Goal: Information Seeking & Learning: Learn about a topic

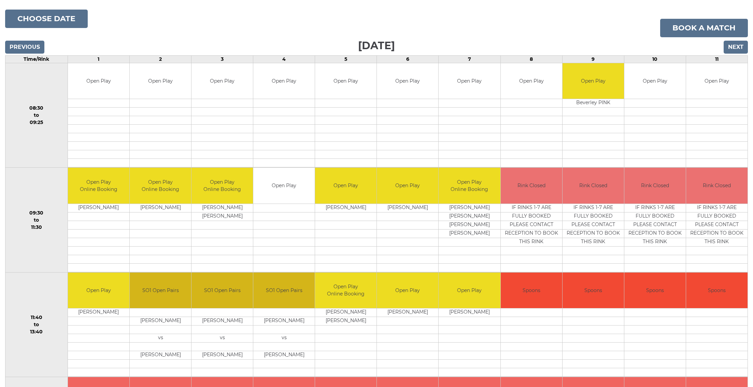
scroll to position [99, 0]
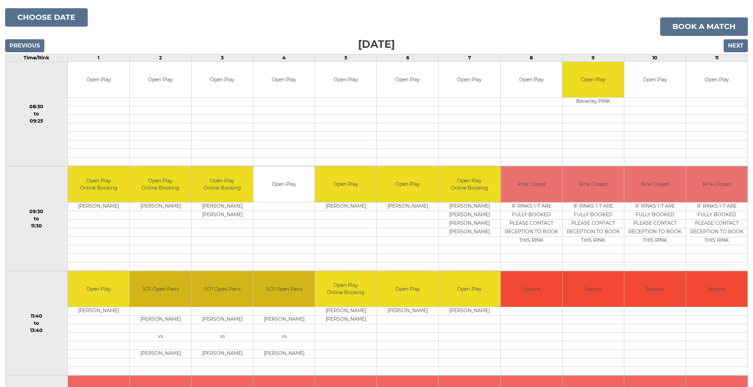
click at [731, 48] on input "Next" at bounding box center [735, 45] width 24 height 13
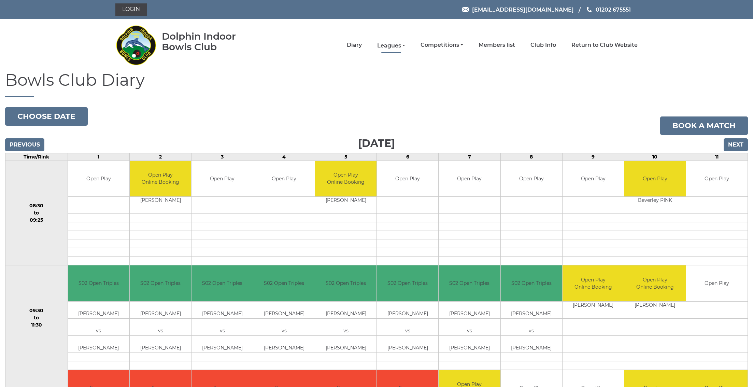
click at [405, 47] on link "Leagues" at bounding box center [391, 46] width 28 height 8
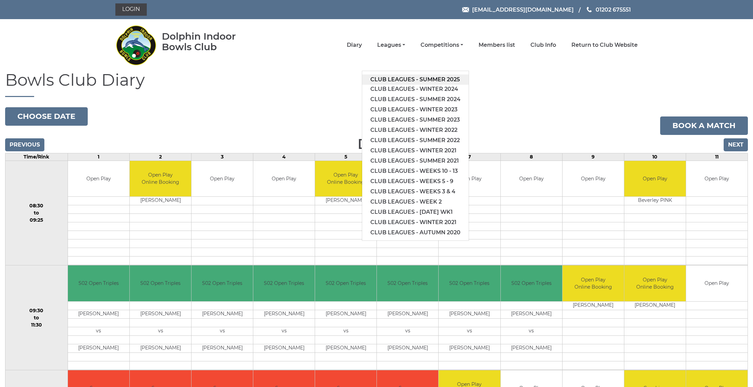
click at [416, 80] on link "Club leagues - Summer 2025" at bounding box center [415, 79] width 106 height 10
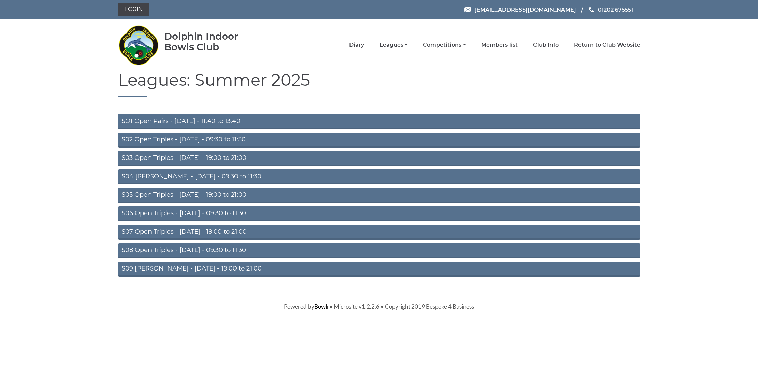
click at [148, 138] on link "S02 Open Triples - Tuesday - 09:30 to 11:30" at bounding box center [379, 139] width 522 height 15
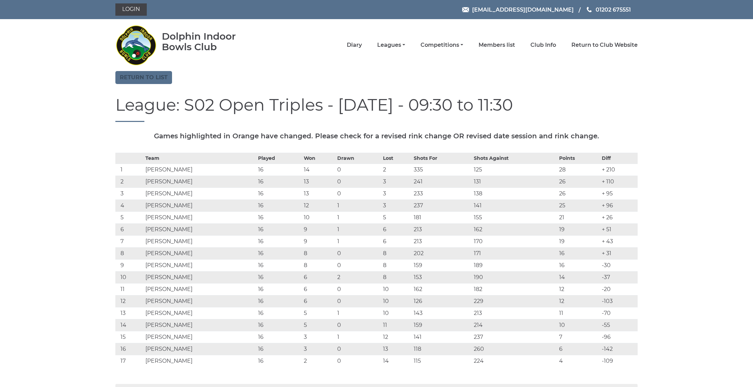
click at [153, 78] on link "Return to list" at bounding box center [143, 77] width 57 height 13
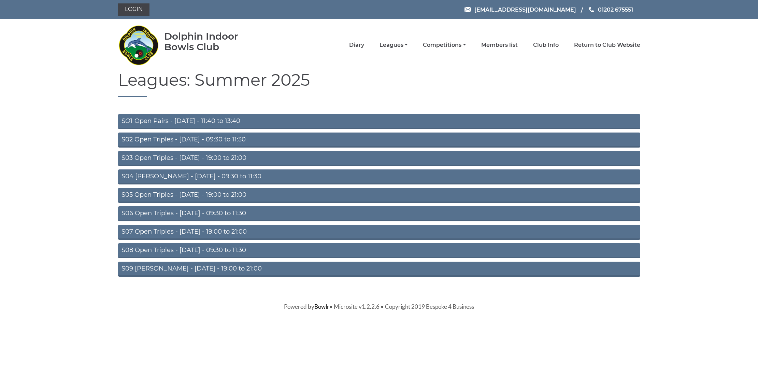
click at [156, 174] on link "S04 Aussie Pairs - Wednesday - 09:30 to 11:30" at bounding box center [379, 176] width 522 height 15
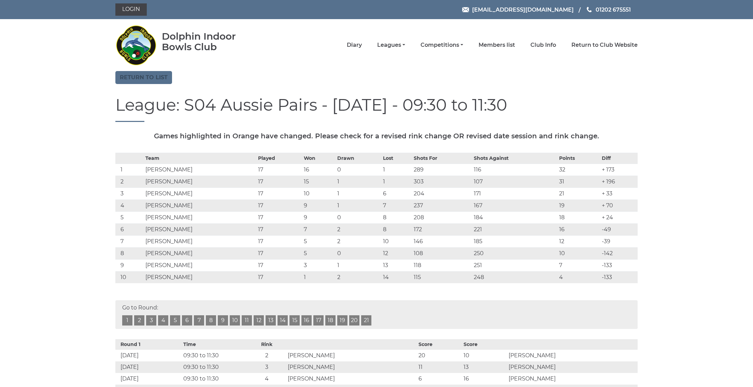
click at [136, 78] on link "Return to list" at bounding box center [143, 77] width 57 height 13
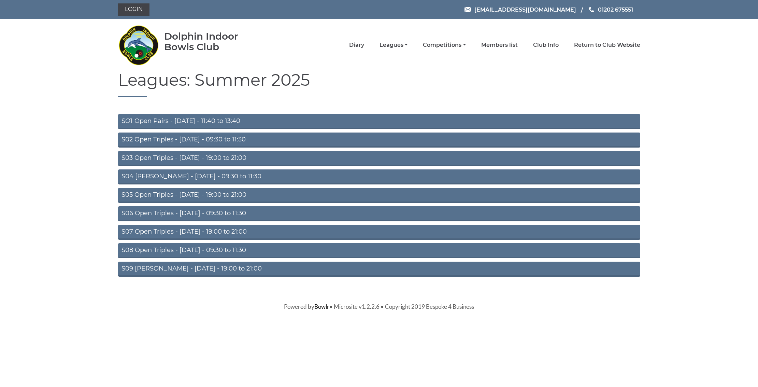
click at [161, 213] on link "S06 Open Triples - Thursday - 09:30 to 11:30" at bounding box center [379, 213] width 522 height 15
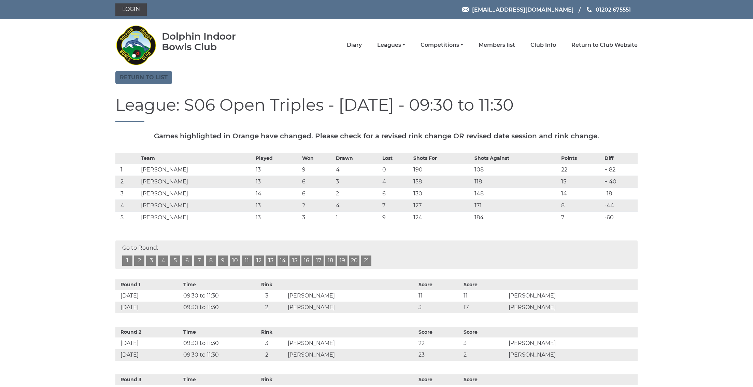
click at [133, 79] on link "Return to list" at bounding box center [143, 77] width 57 height 13
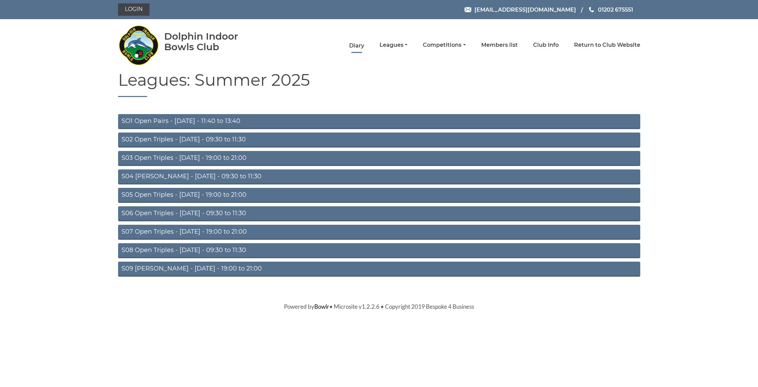
click at [364, 45] on link "Diary" at bounding box center [356, 46] width 15 height 8
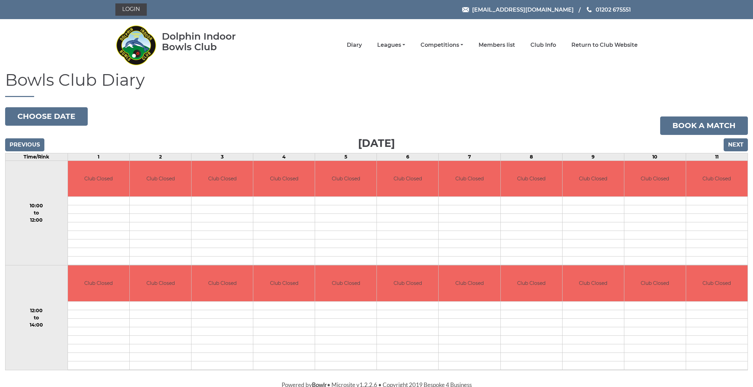
click at [736, 147] on input "Next" at bounding box center [735, 144] width 24 height 13
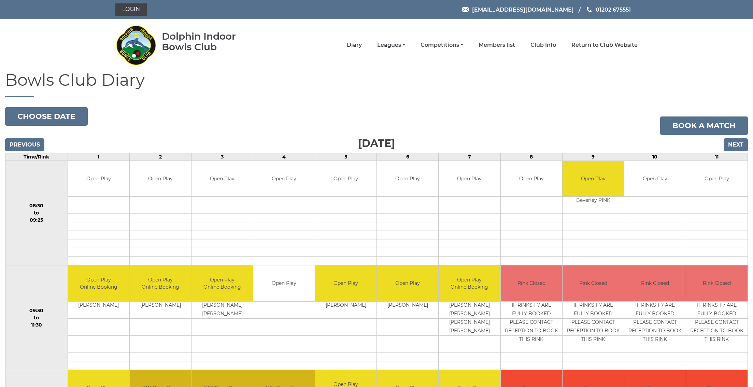
click at [736, 146] on input "Next" at bounding box center [735, 144] width 24 height 13
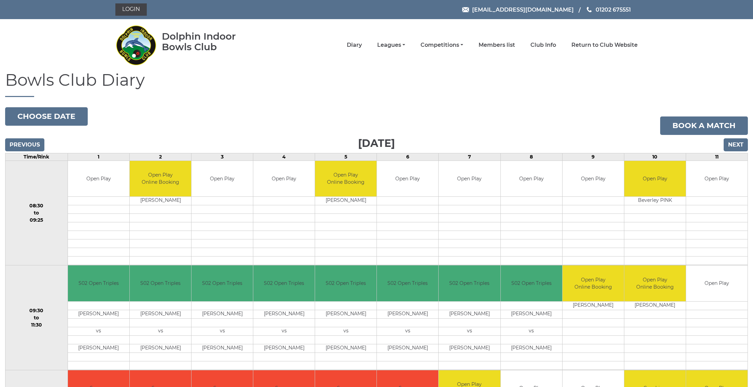
click at [736, 146] on input "Next" at bounding box center [735, 144] width 24 height 13
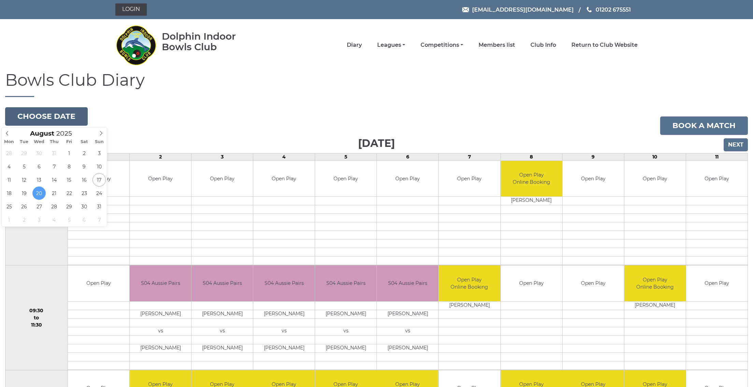
click at [59, 115] on button "Choose date" at bounding box center [46, 116] width 83 height 18
type input "[DATE]"
